Goal: Task Accomplishment & Management: Manage account settings

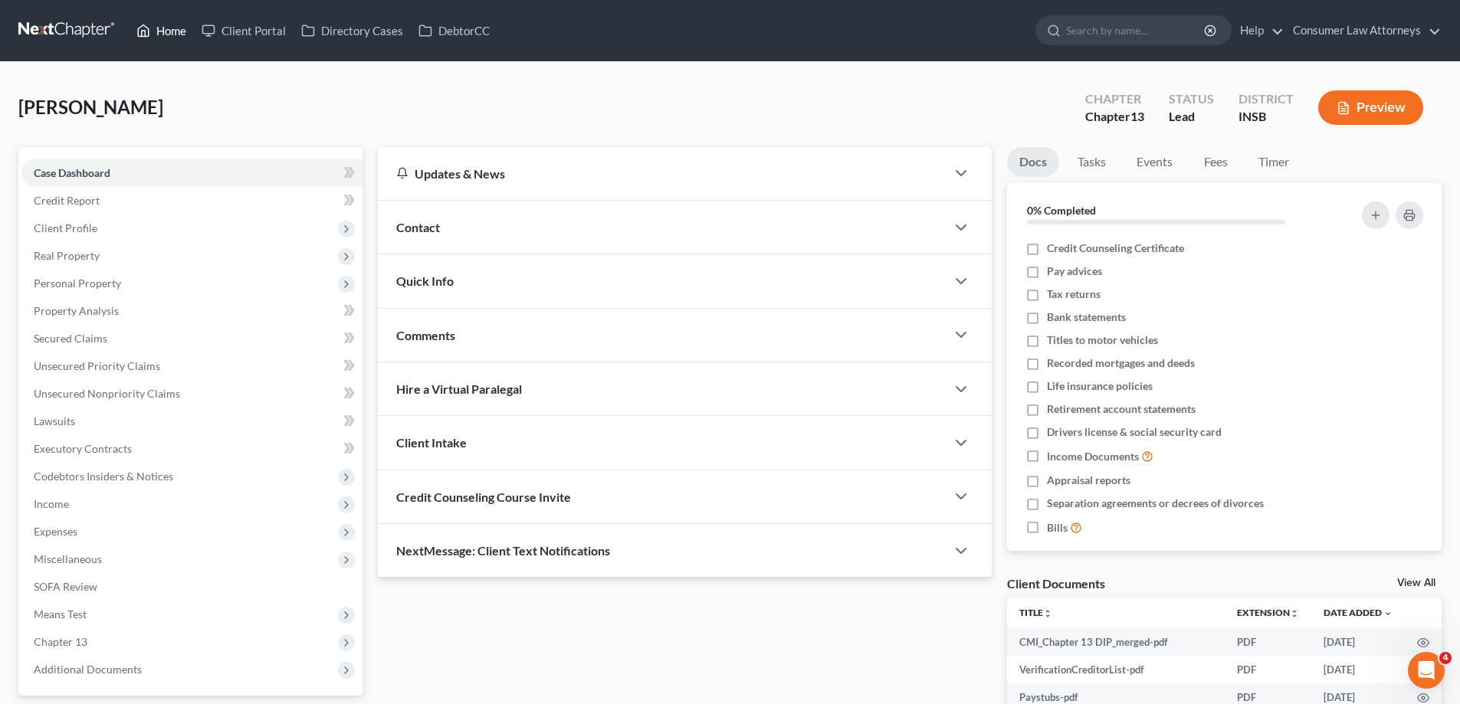
click at [172, 28] on link "Home" at bounding box center [161, 31] width 65 height 28
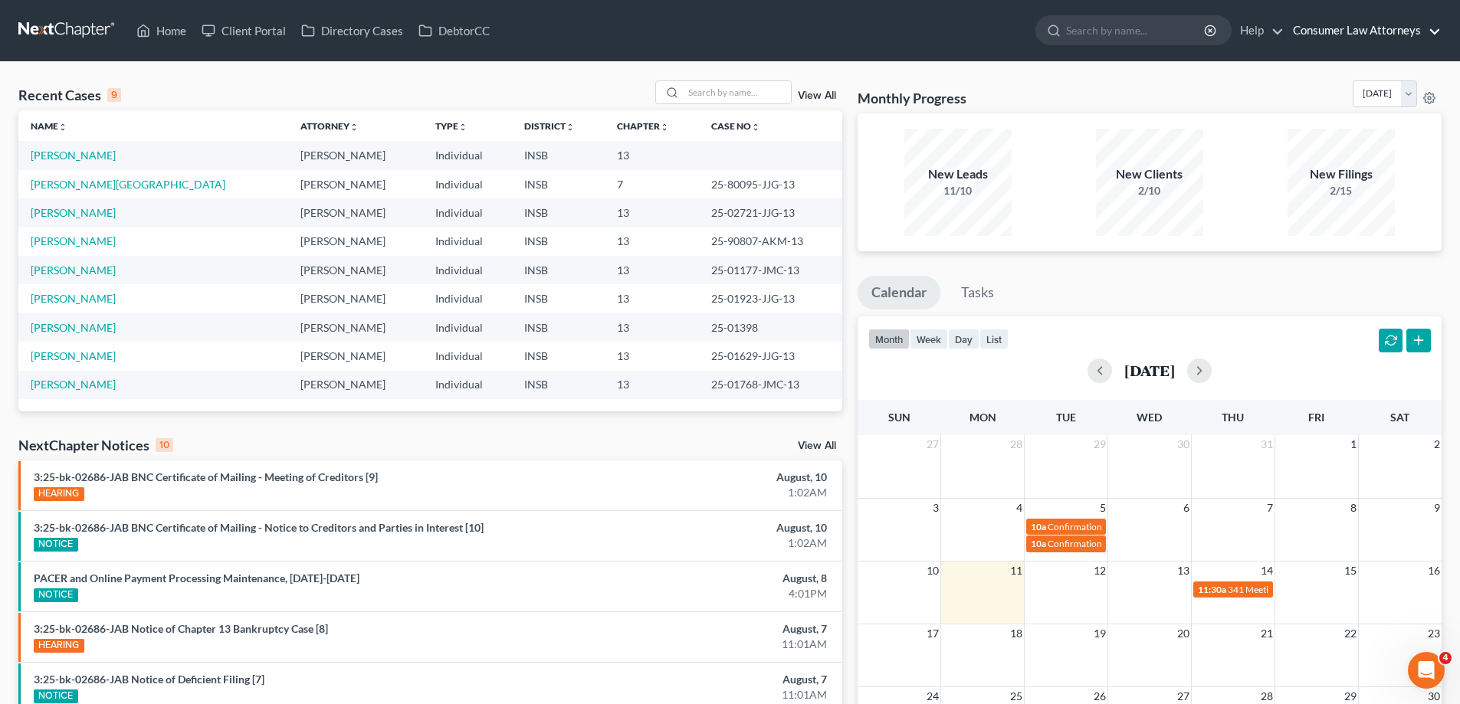
click at [1321, 28] on link "Consumer Law Attorneys" at bounding box center [1363, 31] width 156 height 28
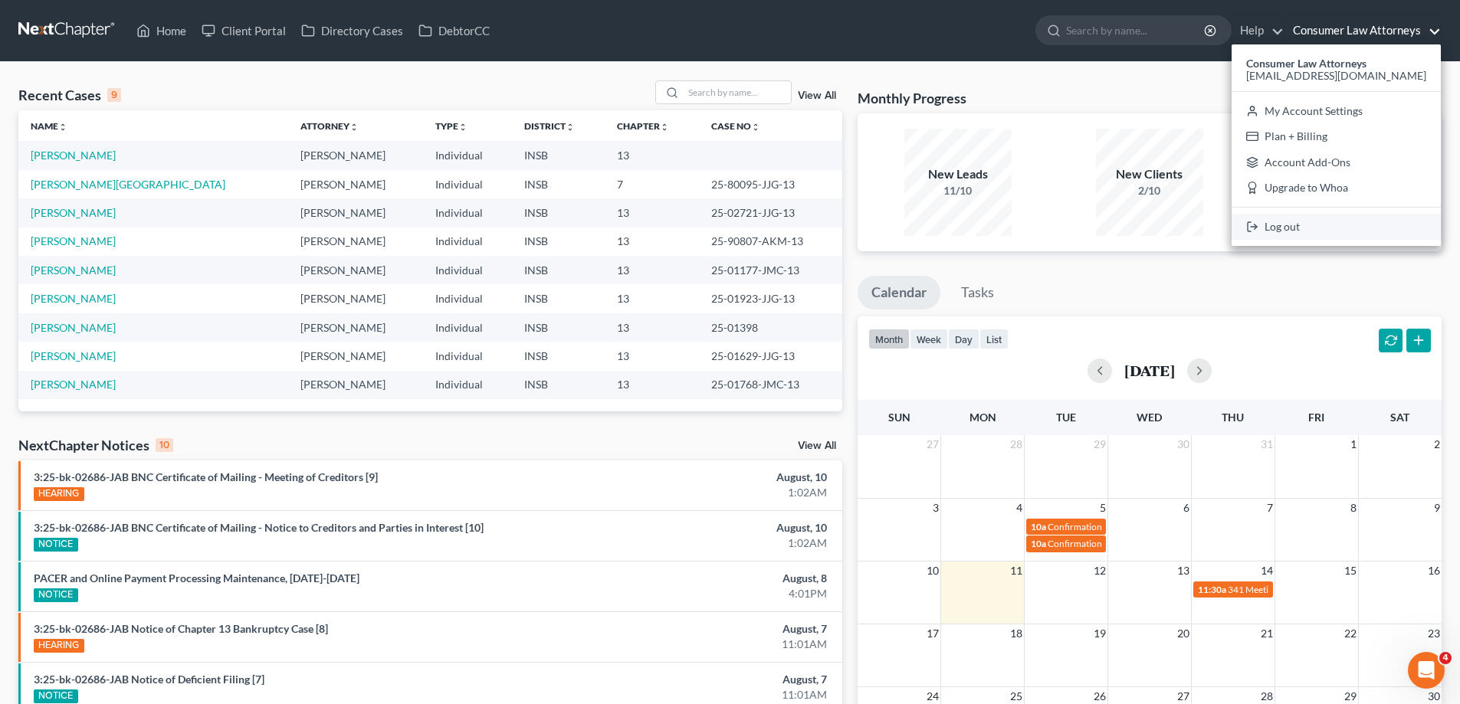
click at [1342, 225] on link "Log out" at bounding box center [1335, 227] width 209 height 26
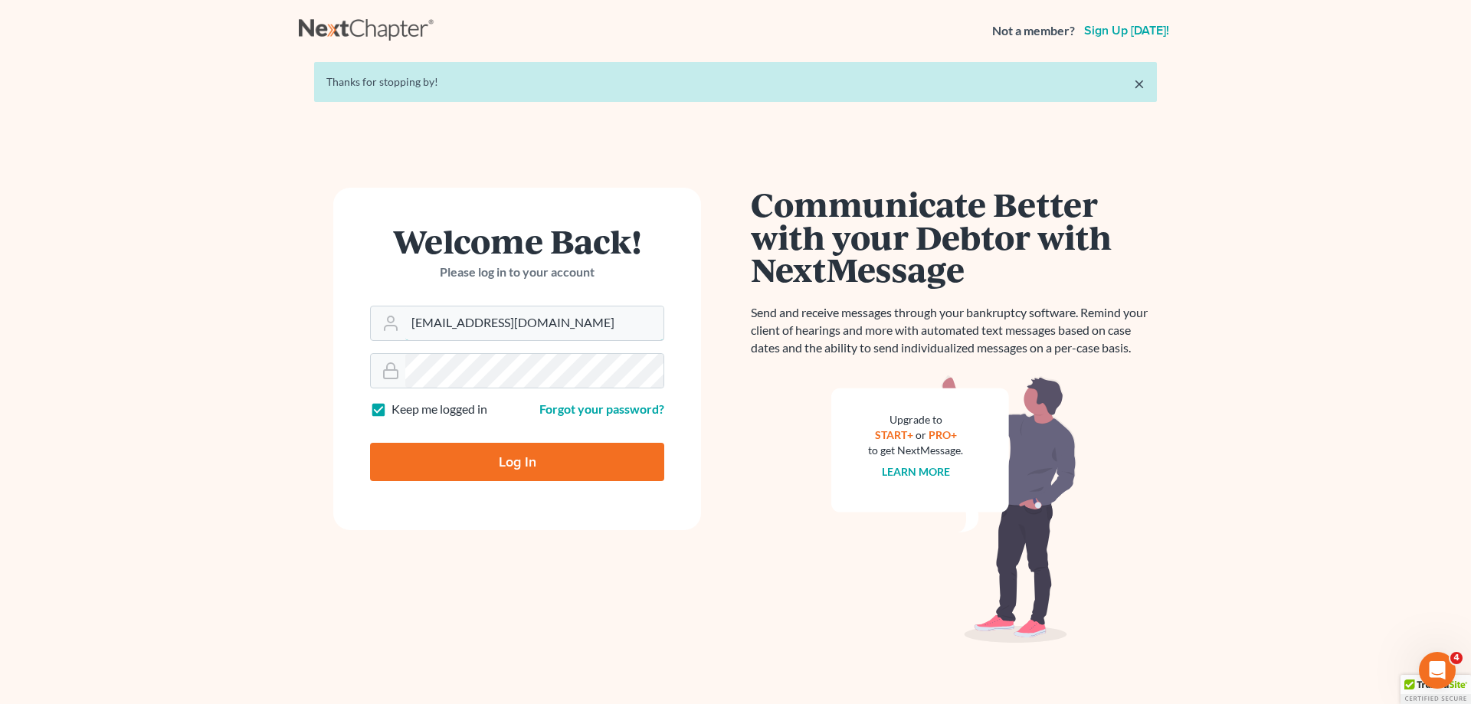
drag, startPoint x: 594, startPoint y: 319, endPoint x: 369, endPoint y: 334, distance: 225.8
click at [369, 334] on form "Welcome Back! Please log in to your account Email Address staceymdavislaw@aol.c…" at bounding box center [517, 359] width 368 height 343
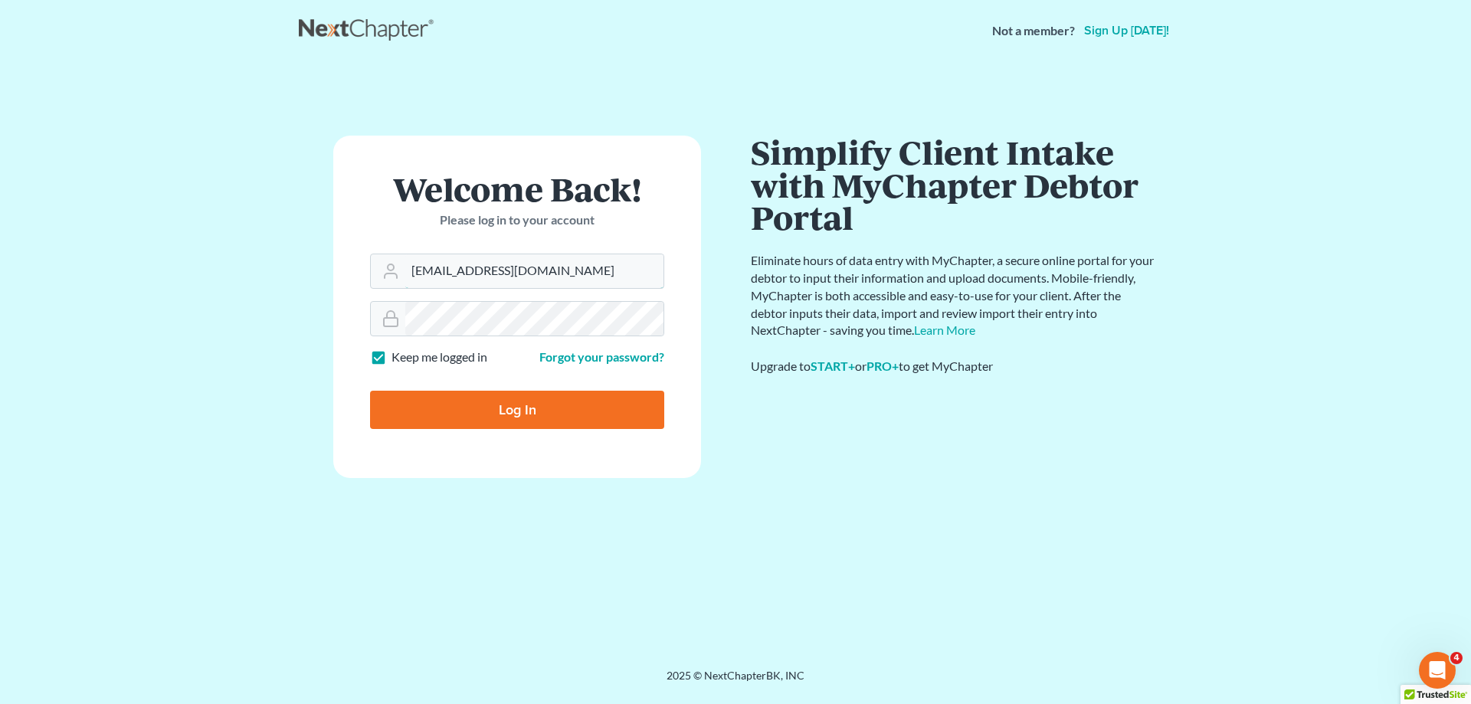
type input "pwillis@consumerlawattorneys.com"
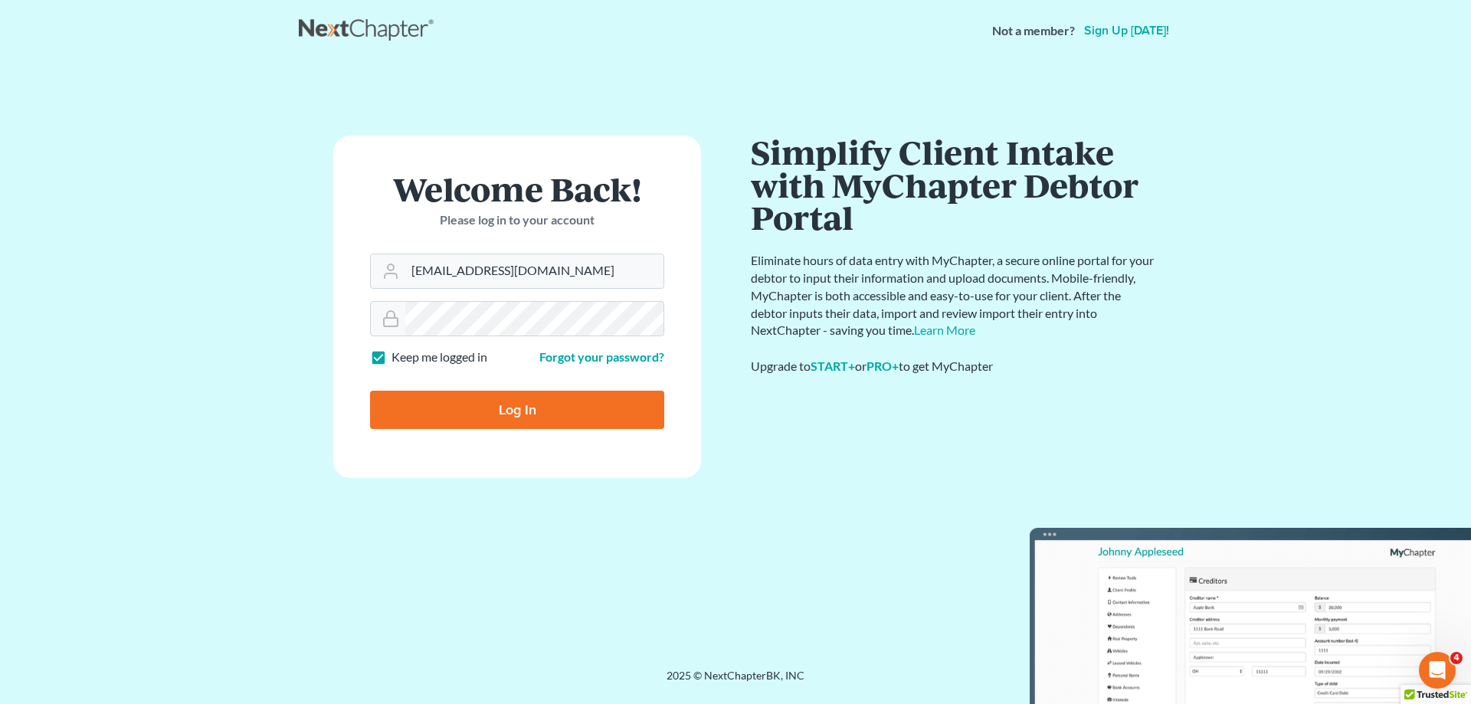
click at [516, 418] on input "Log In" at bounding box center [517, 410] width 294 height 38
type input "Thinking..."
